Goal: Find specific page/section: Find specific page/section

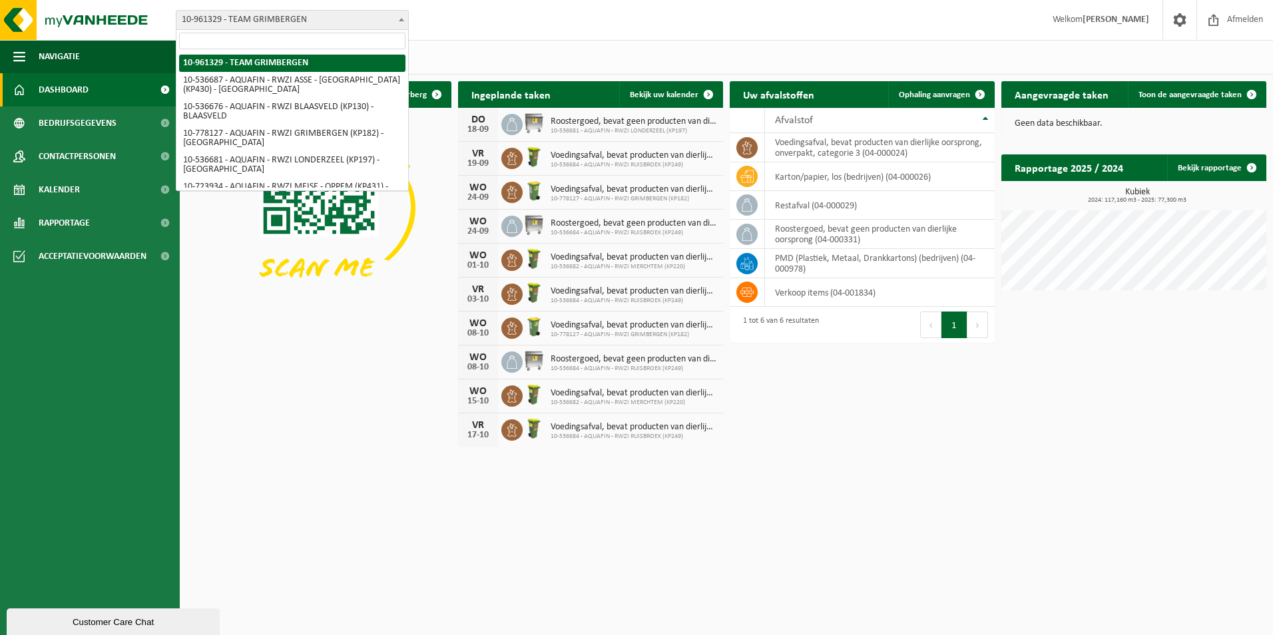
click at [403, 23] on span at bounding box center [401, 19] width 13 height 17
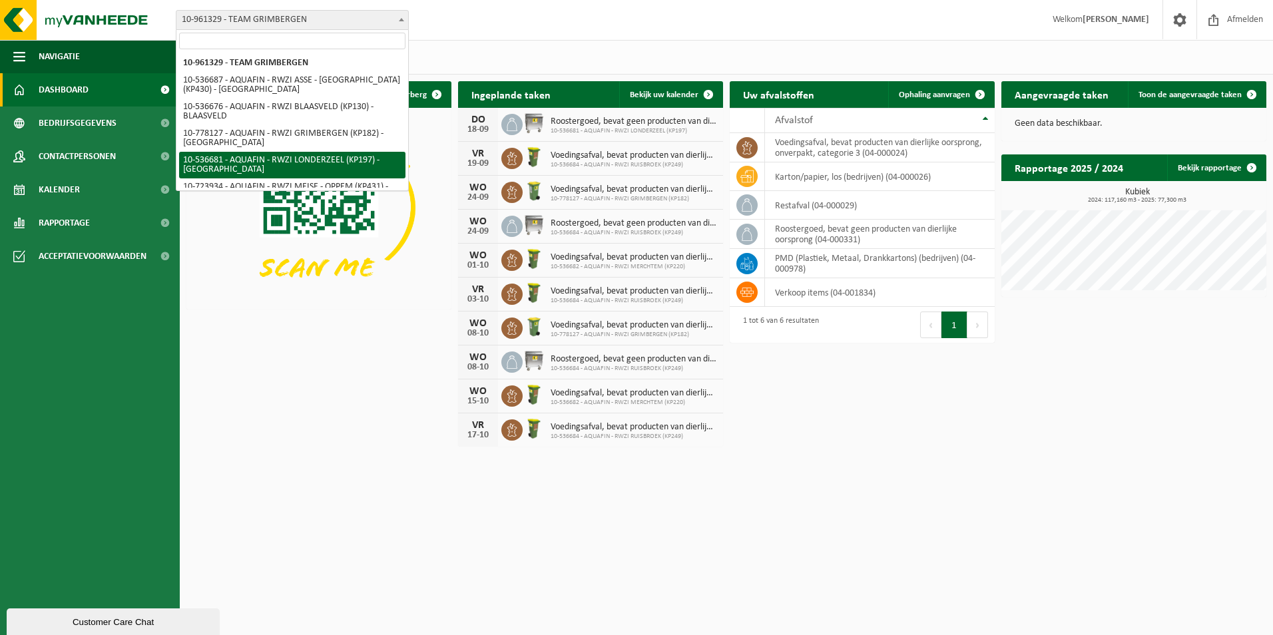
select select "3164"
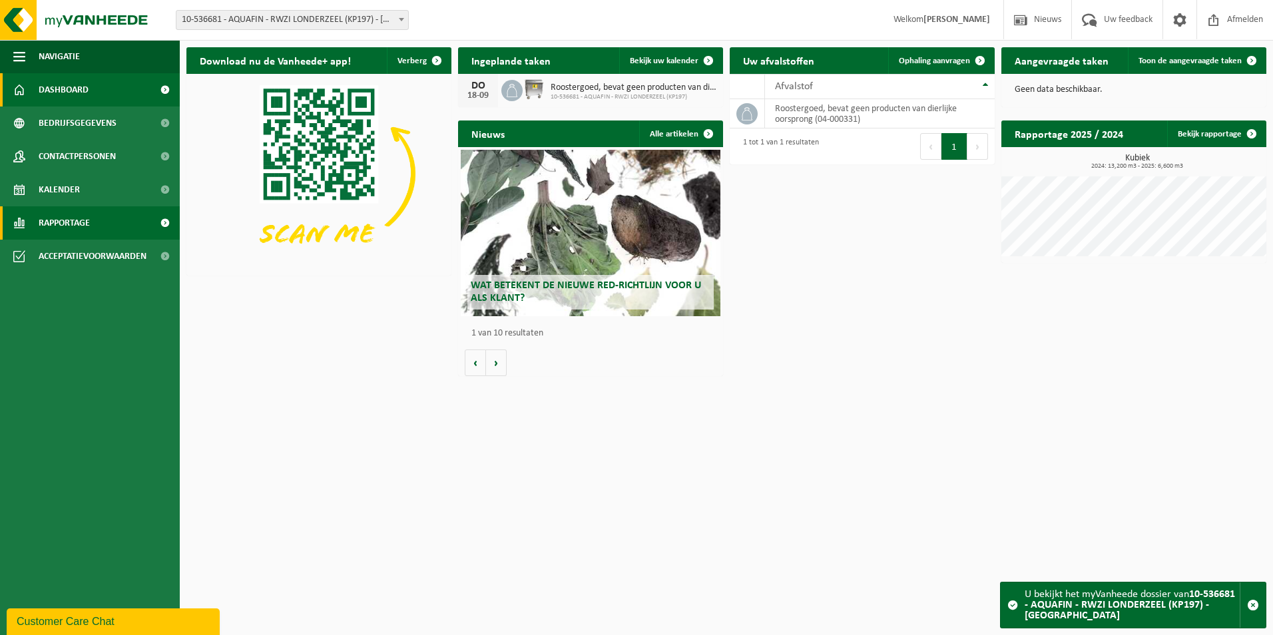
click at [75, 228] on span "Rapportage" at bounding box center [64, 222] width 51 height 33
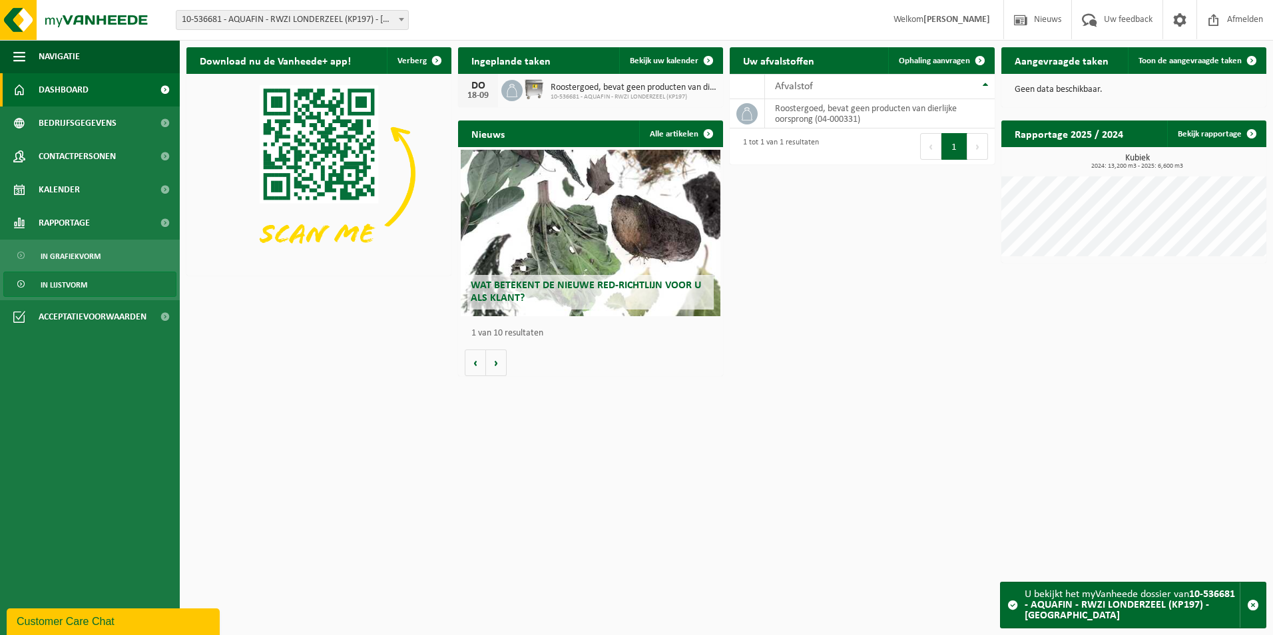
click at [73, 290] on span "In lijstvorm" at bounding box center [64, 284] width 47 height 25
